Goal: Task Accomplishment & Management: Manage account settings

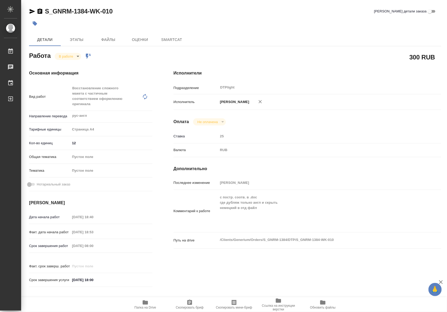
type textarea "x"
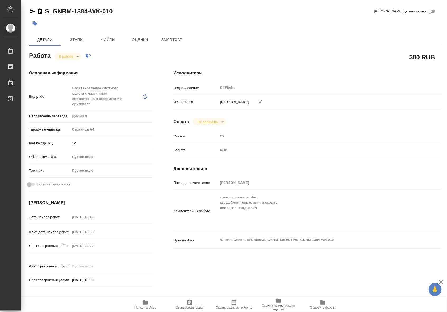
type textarea "x"
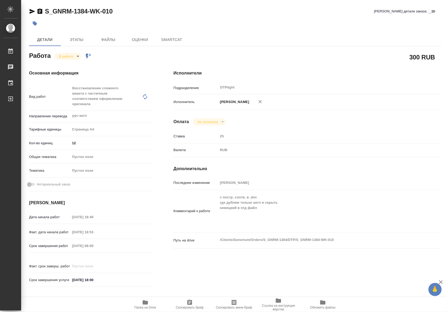
type textarea "x"
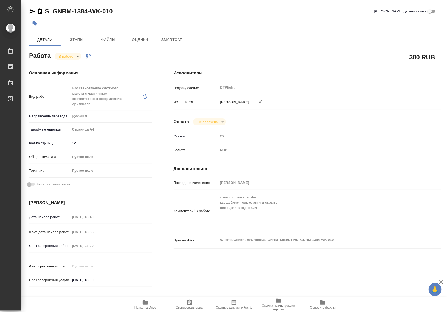
type textarea "x"
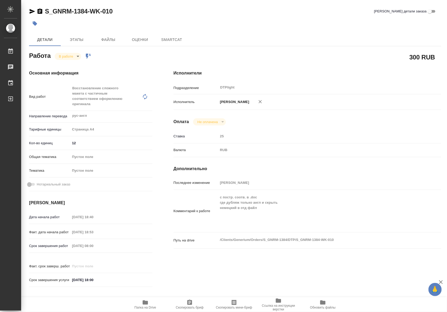
type textarea "x"
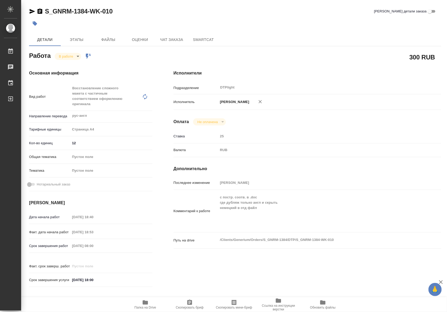
type textarea "x"
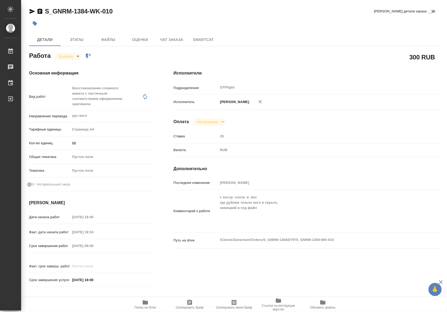
type textarea "x"
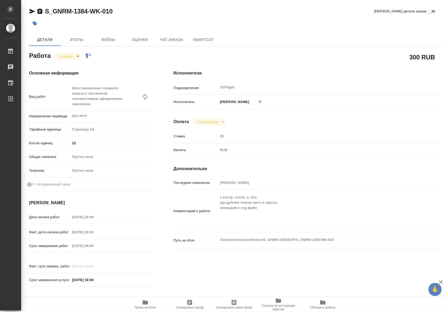
click at [151, 310] on button "Папка на Drive" at bounding box center [145, 305] width 44 height 15
click at [74, 55] on body "🙏 .cls-1 fill:#fff; AWATERA Riianova Anna Работы 0 Чаты График Выйти S_GNRM-138…" at bounding box center [223, 156] width 447 height 312
click at [66, 66] on button "Выполнен" at bounding box center [68, 65] width 19 height 6
type textarea "x"
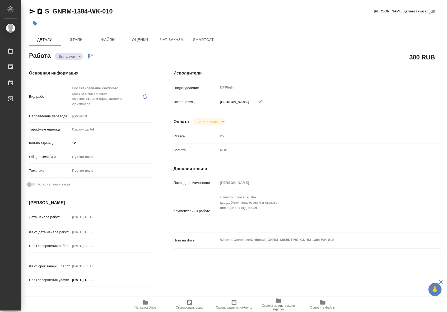
type textarea "x"
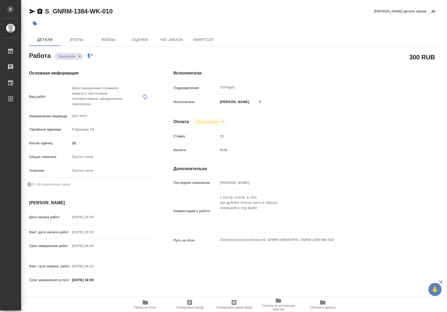
type textarea "x"
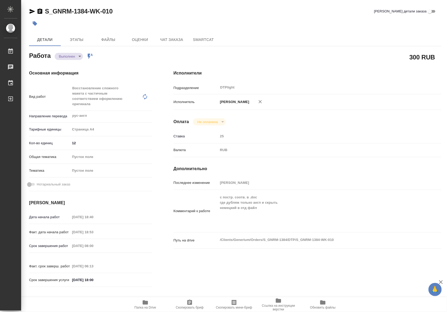
type textarea "x"
